Goal: Transaction & Acquisition: Download file/media

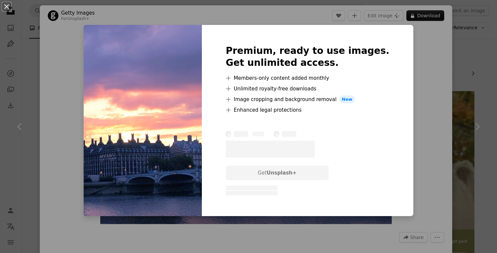
scroll to position [1347, 0]
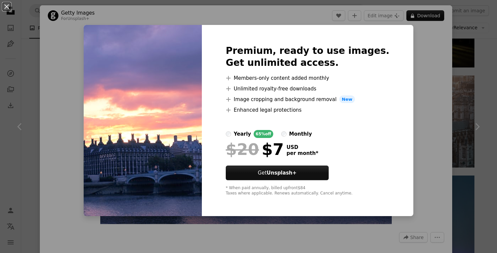
click at [22, 121] on div "An X shape Premium, ready to use images. Get unlimited access. A plus sign Memb…" at bounding box center [248, 126] width 497 height 253
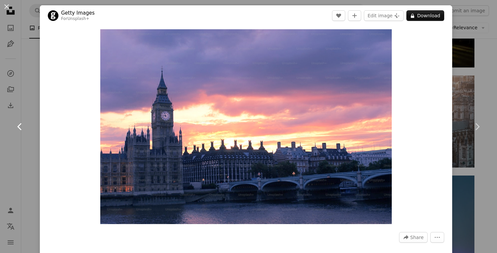
click at [20, 117] on link "Chevron left" at bounding box center [20, 127] width 40 height 64
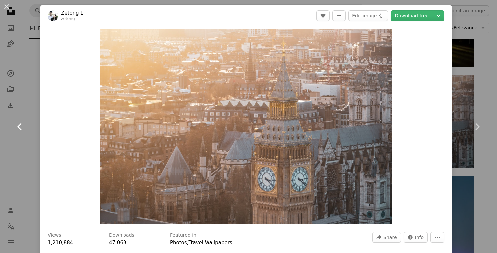
click at [19, 112] on link "Chevron left" at bounding box center [20, 127] width 40 height 64
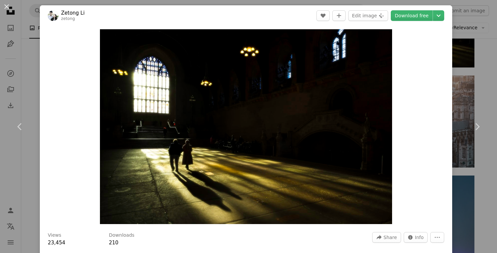
click at [481, 49] on div "An X shape Chevron left Chevron right Zetong Li zetong A heart A plus sign Edit…" at bounding box center [248, 126] width 497 height 253
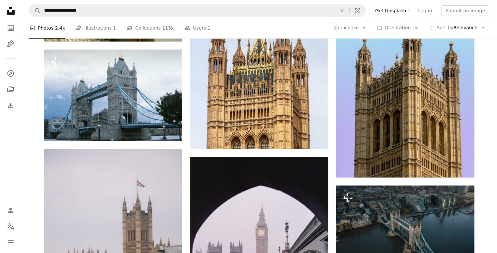
scroll to position [4513, 0]
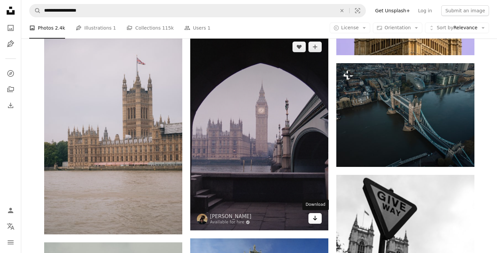
click at [313, 218] on icon "Arrow pointing down" at bounding box center [315, 218] width 5 height 8
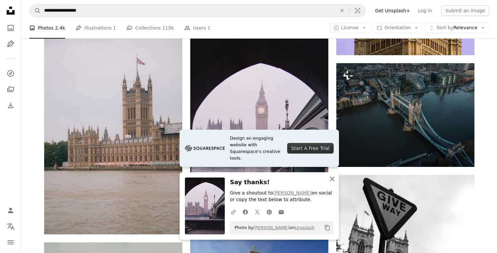
click at [333, 179] on icon "button" at bounding box center [332, 178] width 5 height 5
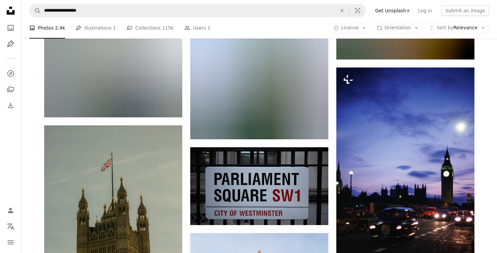
scroll to position [3944, 0]
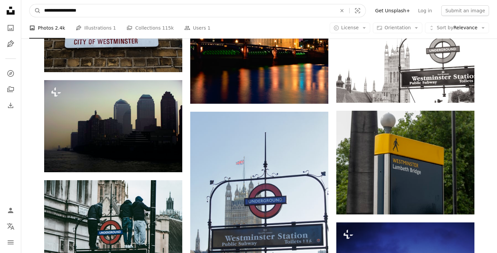
click at [100, 10] on input "**********" at bounding box center [188, 10] width 294 height 13
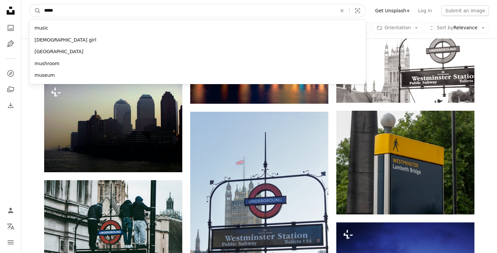
type input "******"
click button "A magnifying glass" at bounding box center [35, 10] width 11 height 13
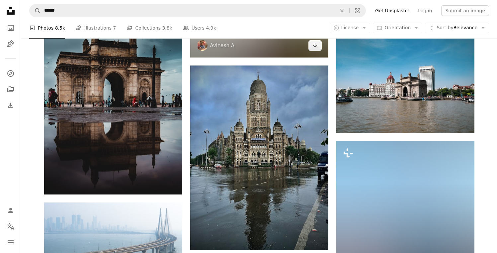
scroll to position [514, 0]
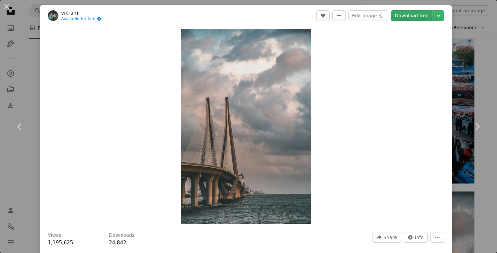
click at [412, 18] on link "Download free" at bounding box center [412, 15] width 42 height 11
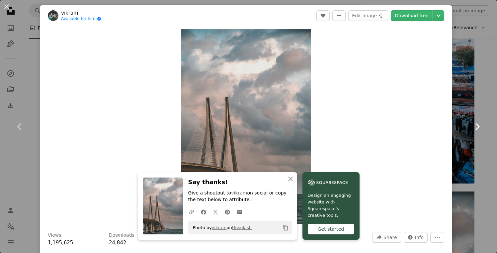
click at [486, 102] on link "Chevron right" at bounding box center [478, 127] width 40 height 64
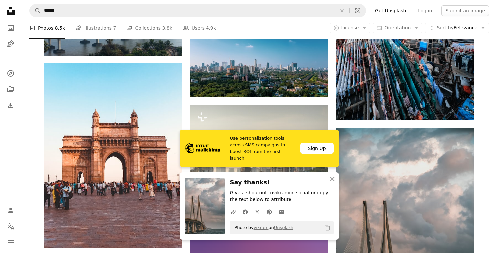
scroll to position [586, 0]
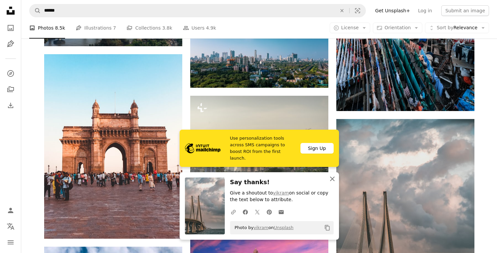
click at [330, 180] on icon "An X shape" at bounding box center [333, 179] width 8 height 8
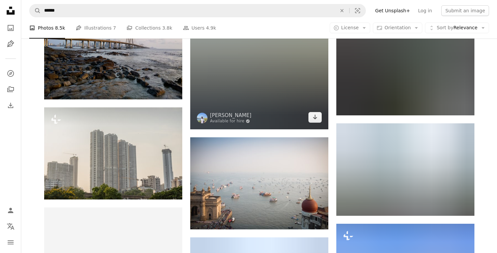
scroll to position [1164, 0]
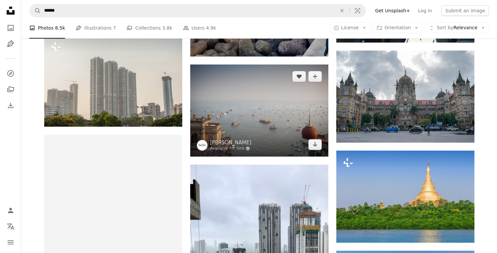
click at [250, 118] on img at bounding box center [259, 110] width 138 height 92
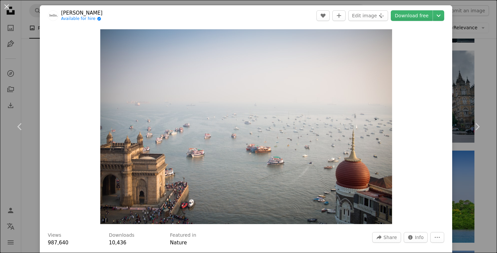
click at [7, 181] on div "An X shape Chevron left Chevron right [PERSON_NAME] Available for hire A checkm…" at bounding box center [248, 126] width 497 height 253
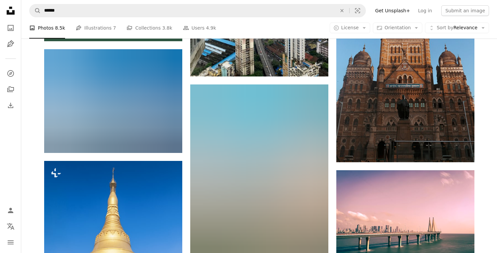
scroll to position [1482, 0]
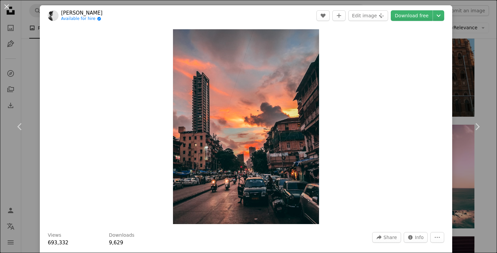
click at [488, 181] on div "An X shape Chevron left Chevron right [PERSON_NAME] Available for hire A checkm…" at bounding box center [248, 126] width 497 height 253
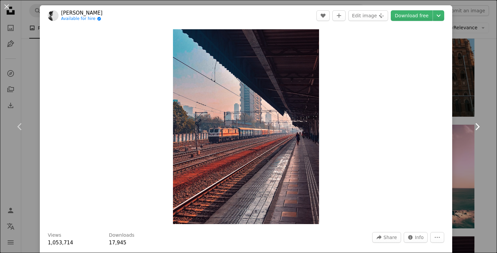
click at [476, 135] on link "Chevron right" at bounding box center [478, 127] width 40 height 64
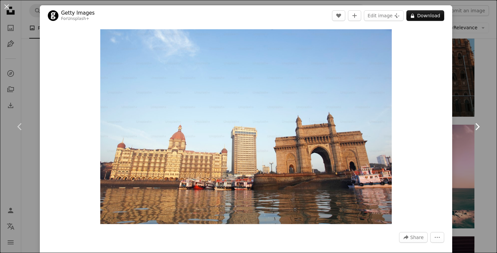
click at [486, 155] on link "Chevron right" at bounding box center [478, 127] width 40 height 64
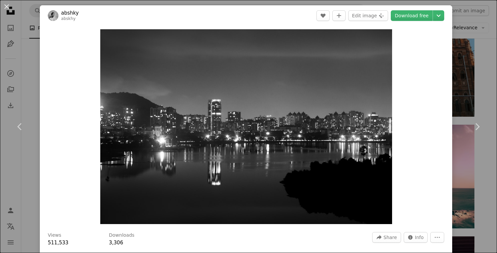
scroll to position [267, 0]
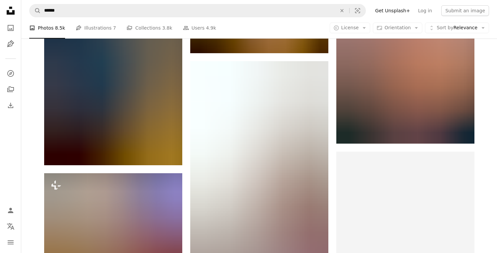
scroll to position [2215, 0]
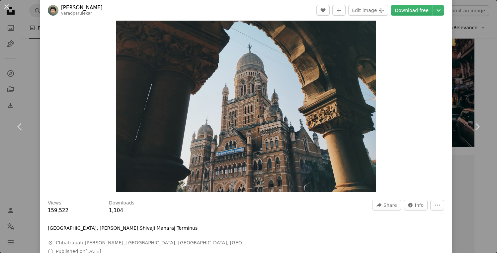
scroll to position [33, 0]
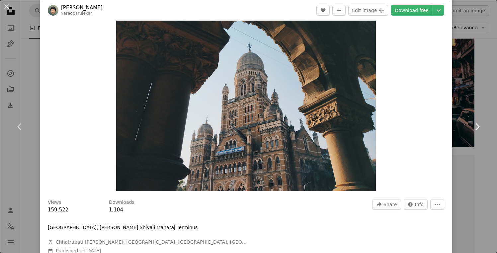
click at [482, 106] on link "Chevron right" at bounding box center [478, 127] width 40 height 64
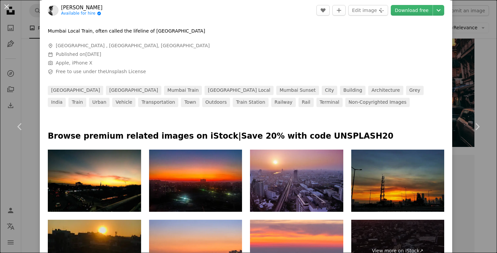
scroll to position [246, 0]
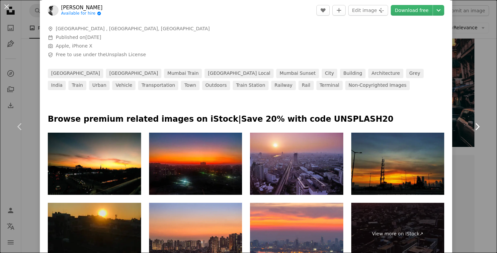
click at [487, 151] on link "Chevron right" at bounding box center [478, 127] width 40 height 64
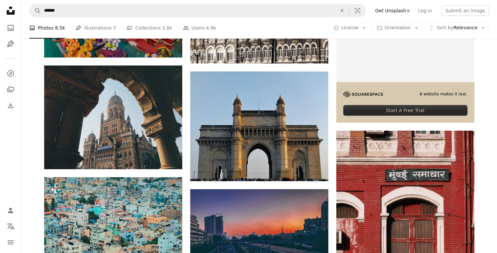
scroll to position [2423, 0]
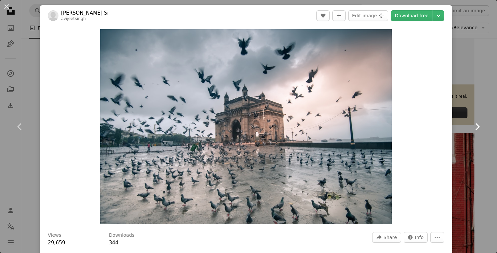
click at [484, 100] on link "Chevron right" at bounding box center [478, 127] width 40 height 64
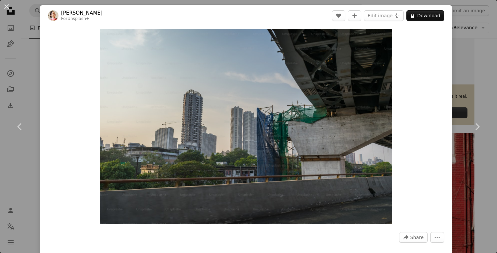
click at [484, 91] on div "An X shape Chevron left Chevron right [PERSON_NAME] For Unsplash+ A heart A plu…" at bounding box center [248, 126] width 497 height 253
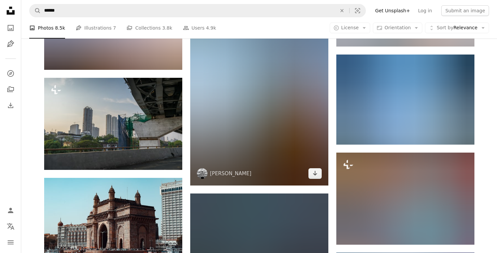
scroll to position [3092, 0]
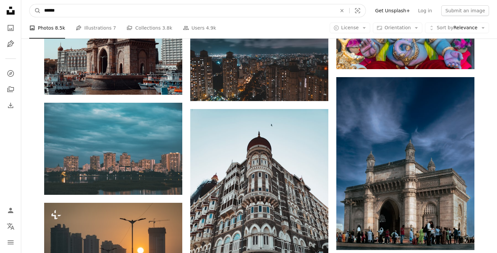
click at [183, 12] on input "******" at bounding box center [188, 10] width 294 height 13
type input "**********"
click button "A magnifying glass" at bounding box center [35, 10] width 11 height 13
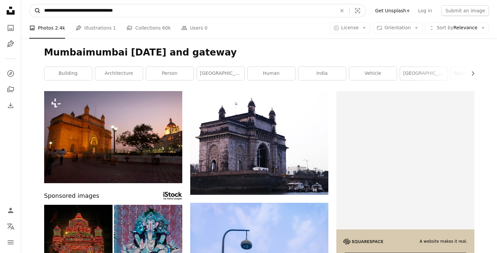
drag, startPoint x: 61, startPoint y: 12, endPoint x: 35, endPoint y: 12, distance: 26.9
click at [35, 12] on form "**********" at bounding box center [197, 10] width 337 height 13
type input "**********"
click button "A magnifying glass" at bounding box center [35, 10] width 11 height 13
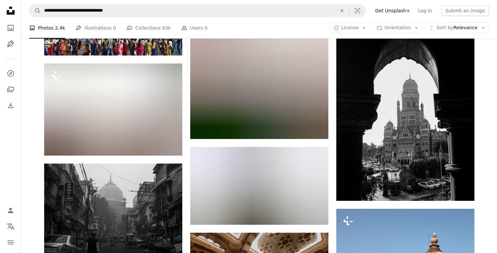
scroll to position [3956, 0]
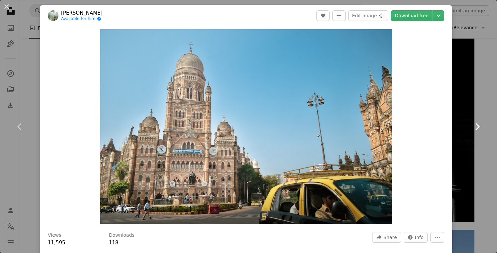
click at [476, 105] on link "Chevron right" at bounding box center [478, 127] width 40 height 64
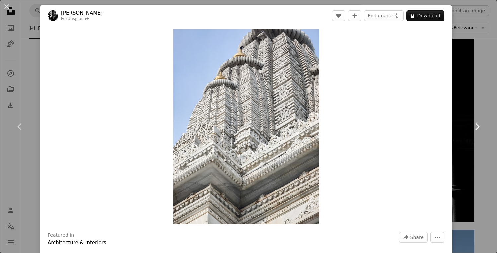
click at [493, 106] on link "Chevron right" at bounding box center [478, 127] width 40 height 64
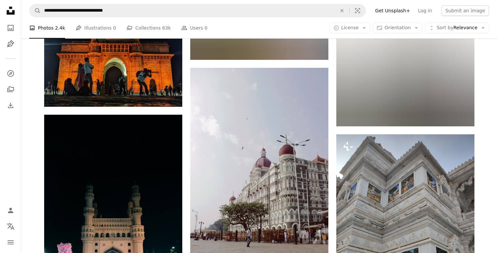
scroll to position [6101, 0]
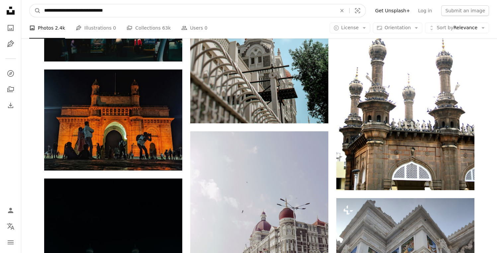
click at [154, 11] on input "**********" at bounding box center [188, 10] width 294 height 13
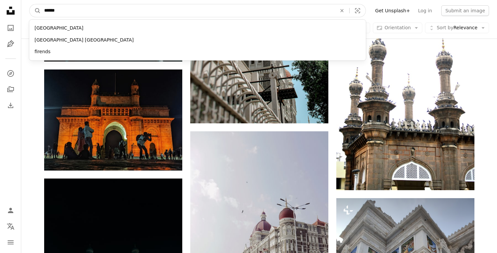
type input "*******"
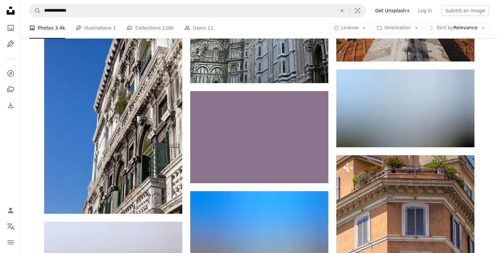
scroll to position [3510, 0]
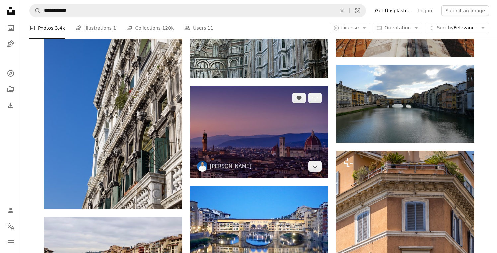
click at [252, 137] on img at bounding box center [259, 132] width 138 height 92
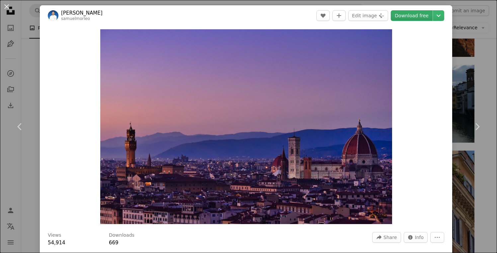
click at [416, 13] on link "Download free" at bounding box center [412, 15] width 42 height 11
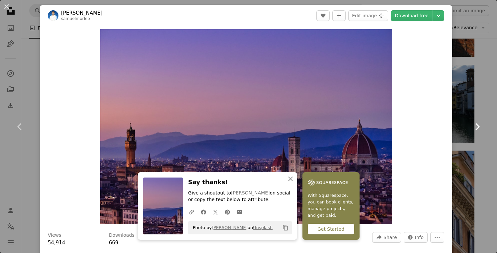
click at [493, 113] on link "Chevron right" at bounding box center [478, 127] width 40 height 64
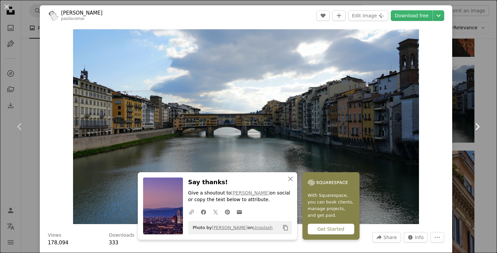
click at [487, 153] on link "Chevron right" at bounding box center [478, 127] width 40 height 64
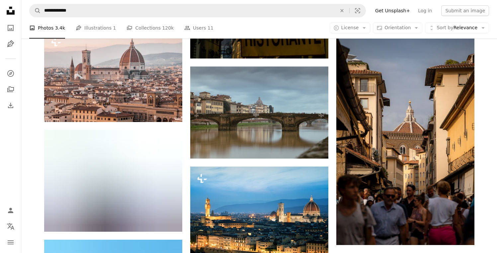
scroll to position [200, 0]
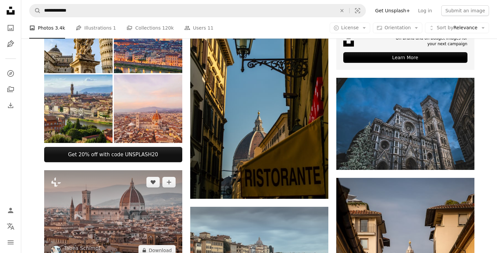
click at [94, 200] on img at bounding box center [113, 216] width 138 height 92
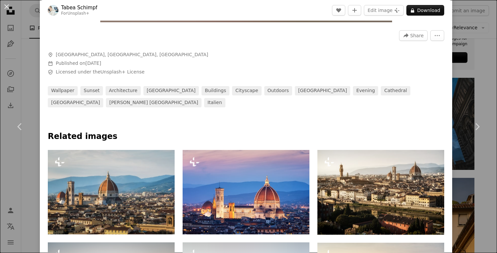
scroll to position [195, 0]
